Goal: Task Accomplishment & Management: Manage account settings

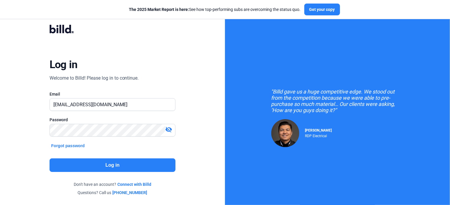
click at [141, 166] on button "Log in" at bounding box center [112, 165] width 126 height 14
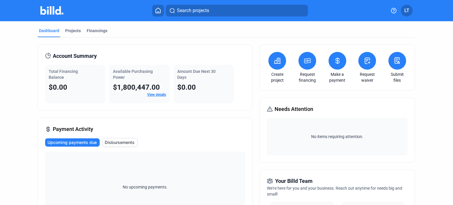
click at [407, 9] on span "LT" at bounding box center [406, 10] width 5 height 7
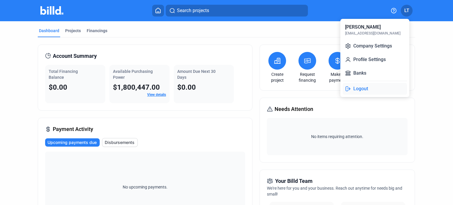
click at [365, 88] on button "Logout" at bounding box center [374, 89] width 64 height 12
